Goal: Task Accomplishment & Management: Complete application form

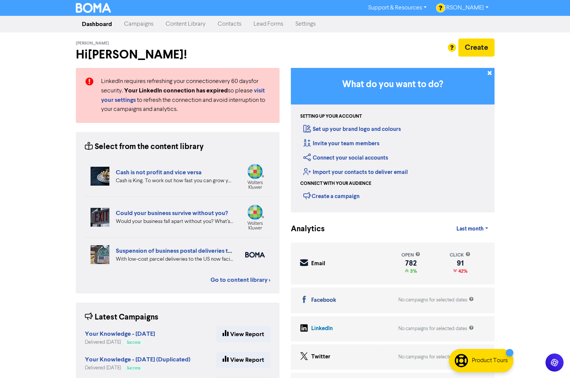
click at [233, 23] on link "Contacts" at bounding box center [230, 24] width 36 height 15
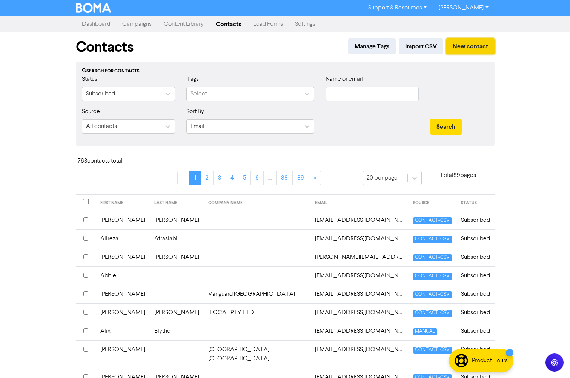
click at [483, 43] on button "New contact" at bounding box center [471, 47] width 48 height 16
